Goal: Information Seeking & Learning: Learn about a topic

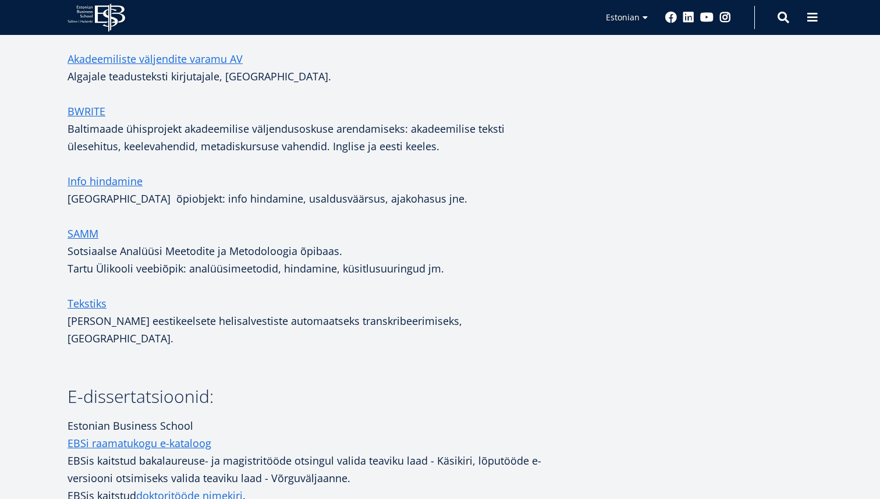
scroll to position [1760, 0]
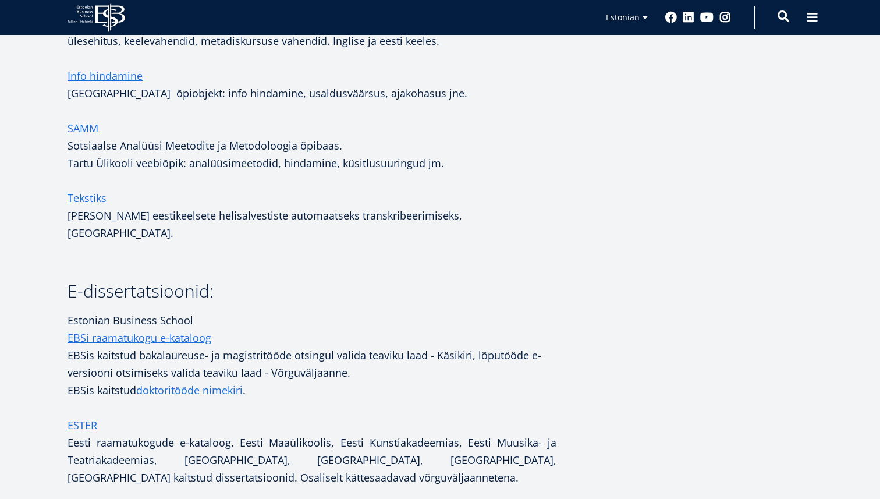
click at [783, 17] on span at bounding box center [783, 16] width 12 height 12
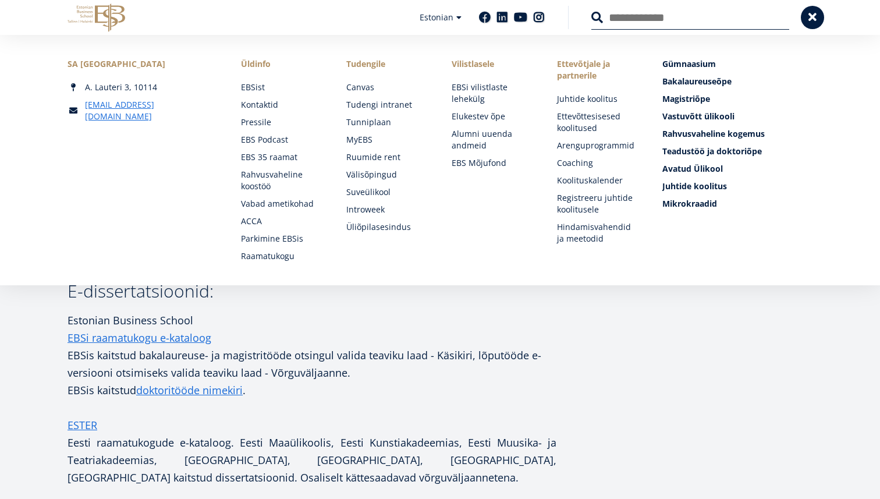
click at [591, 12] on button at bounding box center [597, 18] width 12 height 12
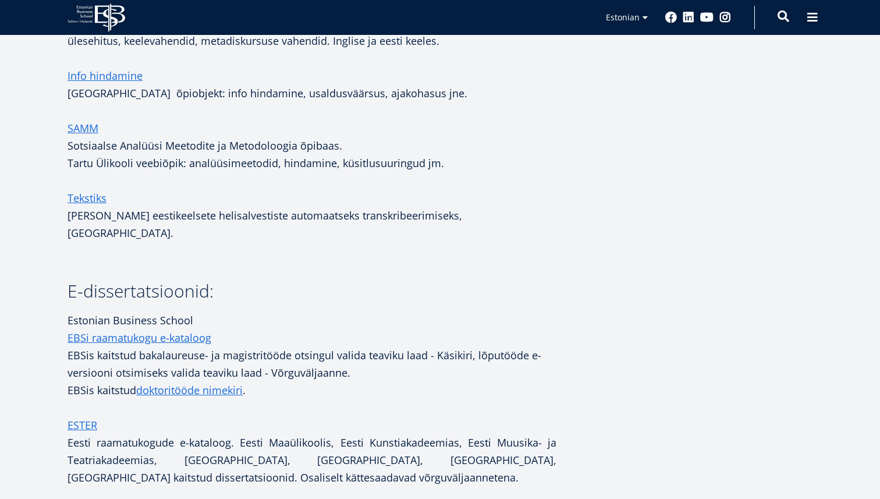
click at [777, 20] on span at bounding box center [783, 16] width 12 height 12
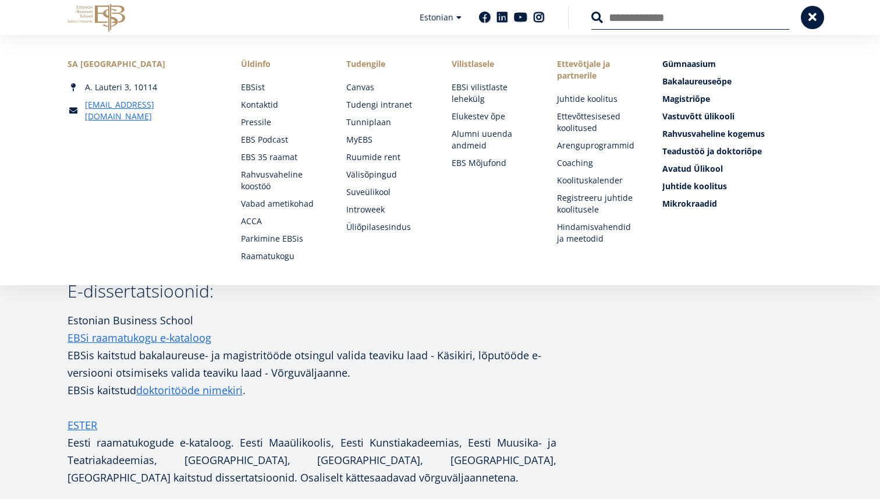
click at [717, 21] on input "Otsing" at bounding box center [690, 17] width 198 height 24
type input "*****"
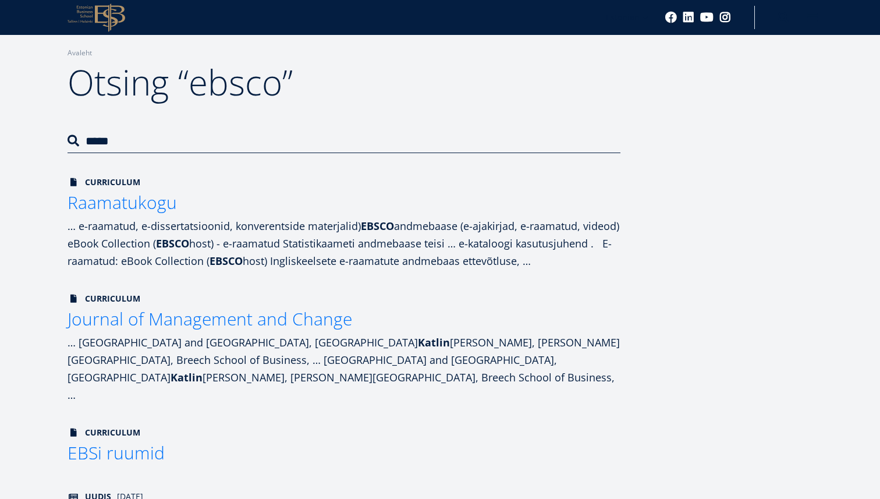
scroll to position [54, 0]
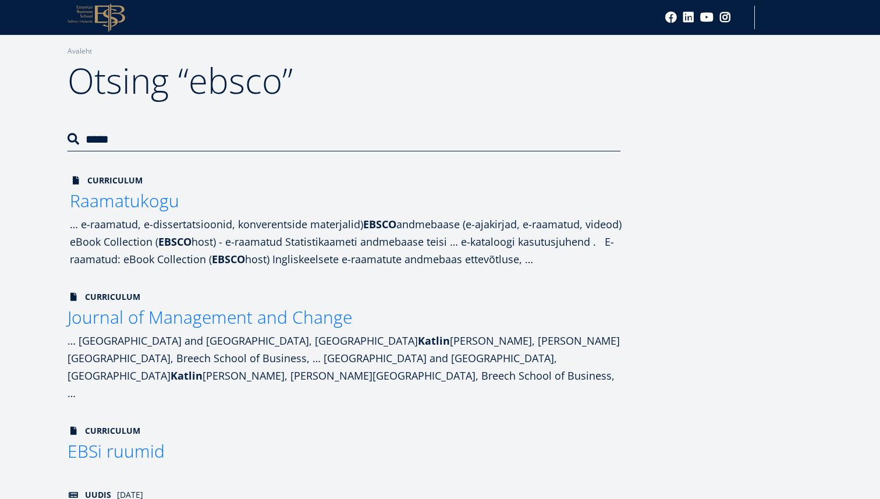
click at [130, 203] on span "Raamatukogu" at bounding box center [124, 200] width 109 height 24
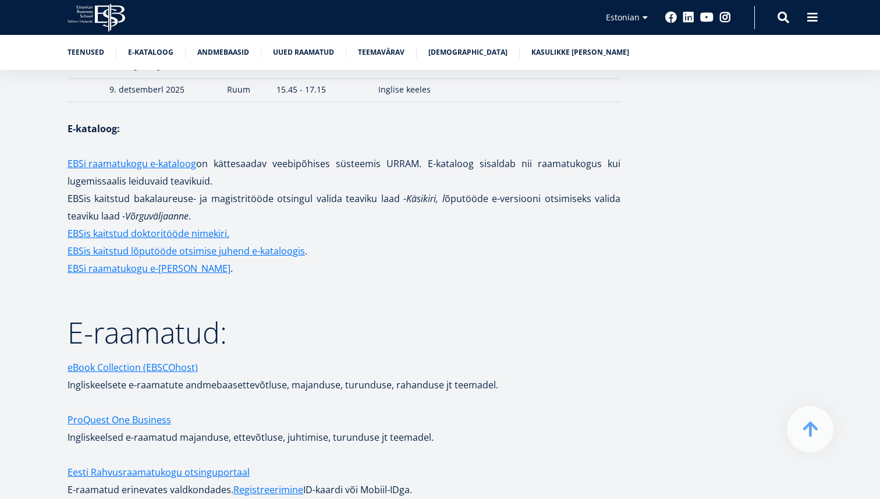
scroll to position [1774, 0]
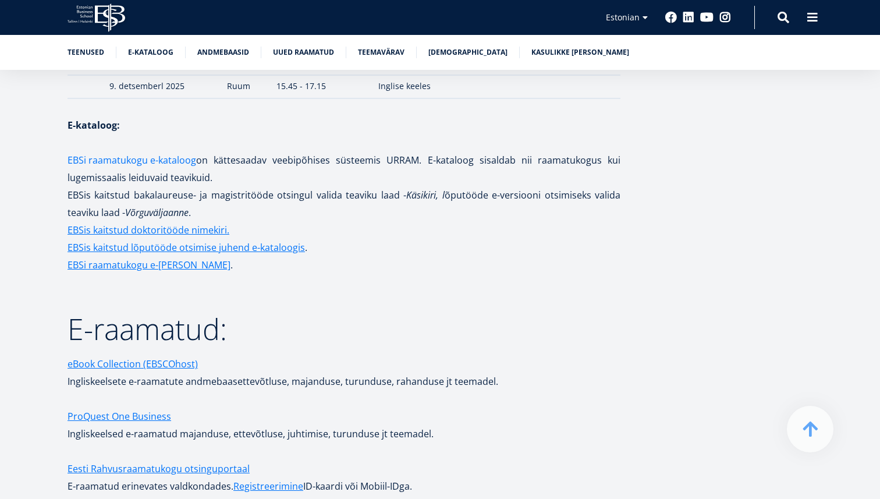
click at [162, 151] on link "EBSi raamatukogu e-kataloog" at bounding box center [131, 159] width 129 height 17
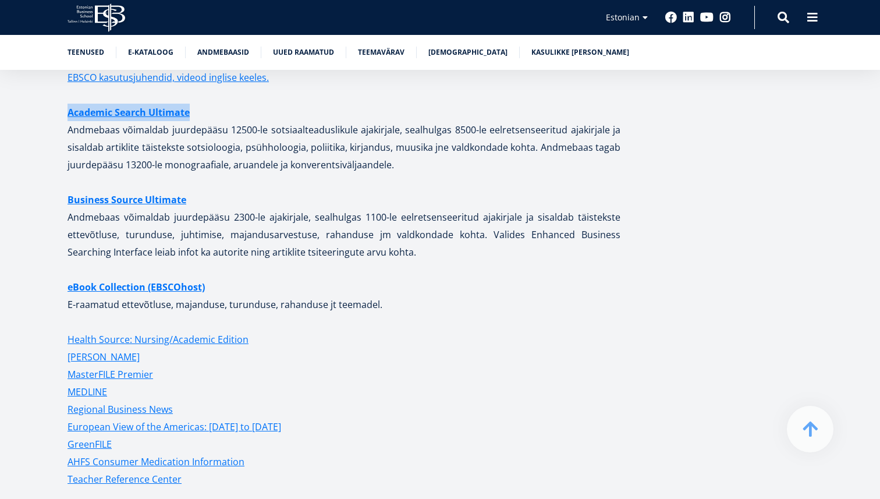
scroll to position [2435, 0]
